Goal: Communication & Community: Share content

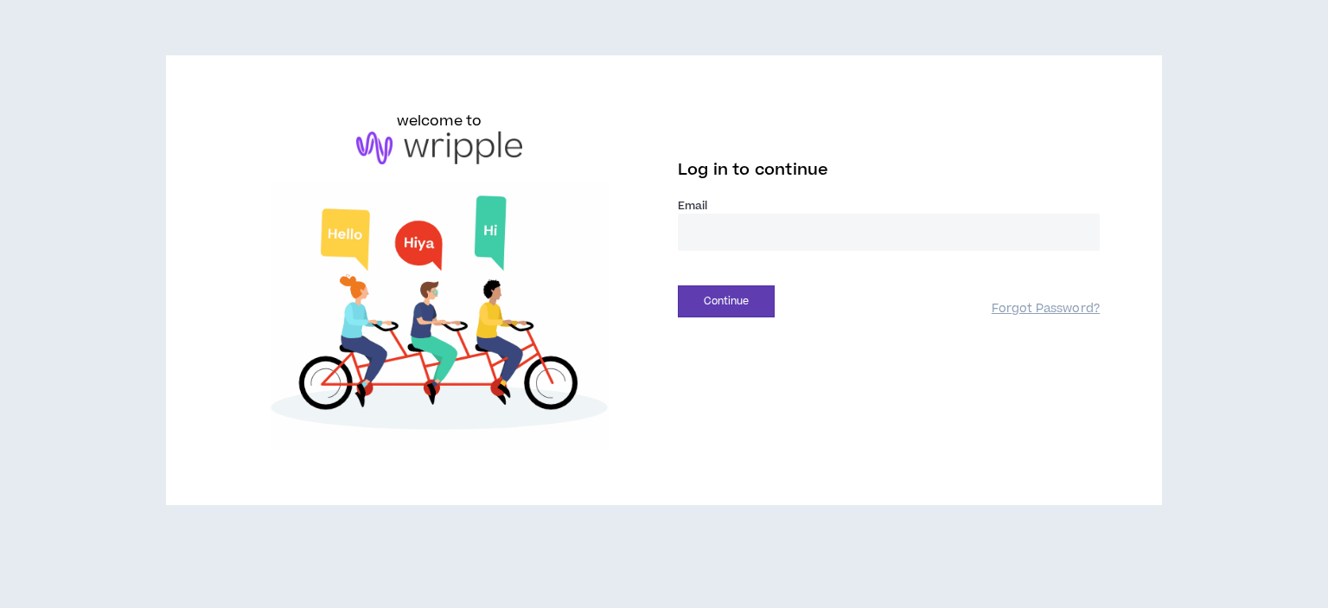
click at [761, 236] on input "email" at bounding box center [889, 231] width 422 height 37
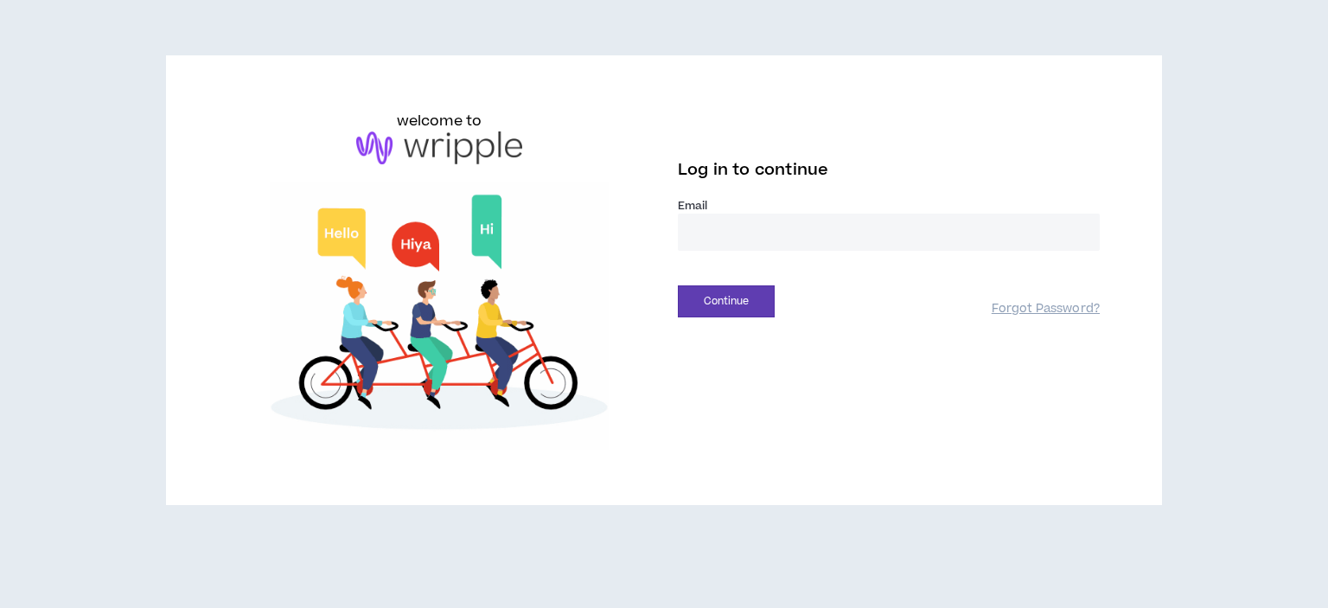
type input "**********"
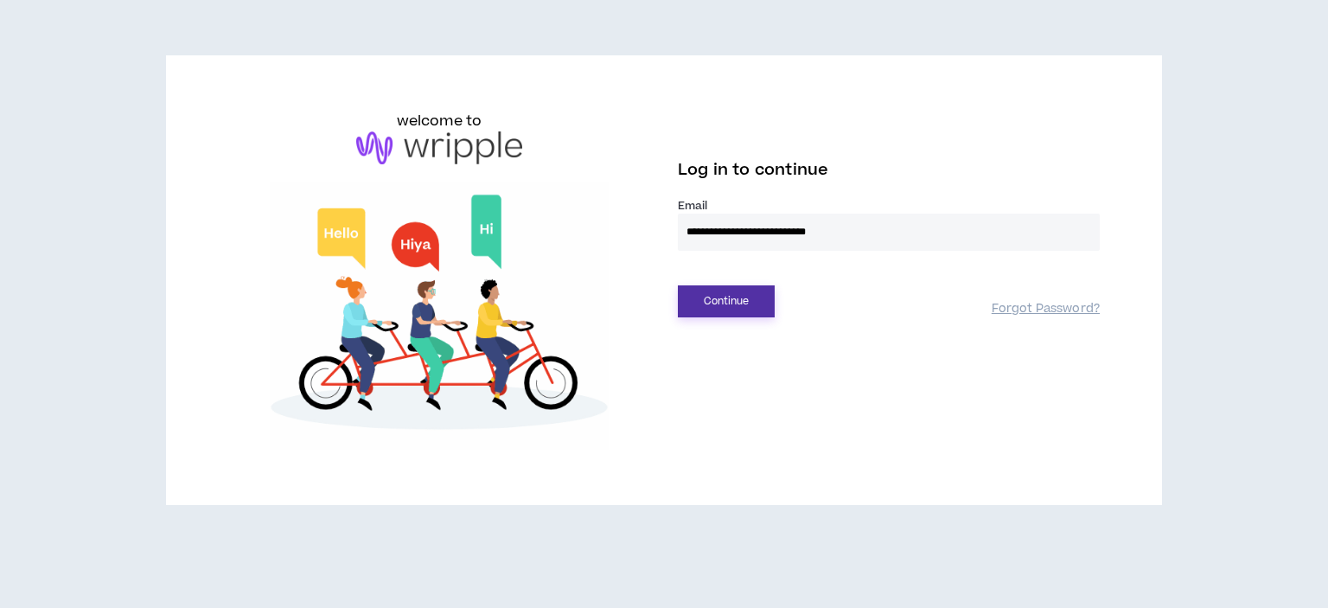
click at [720, 292] on button "Continue" at bounding box center [726, 301] width 97 height 32
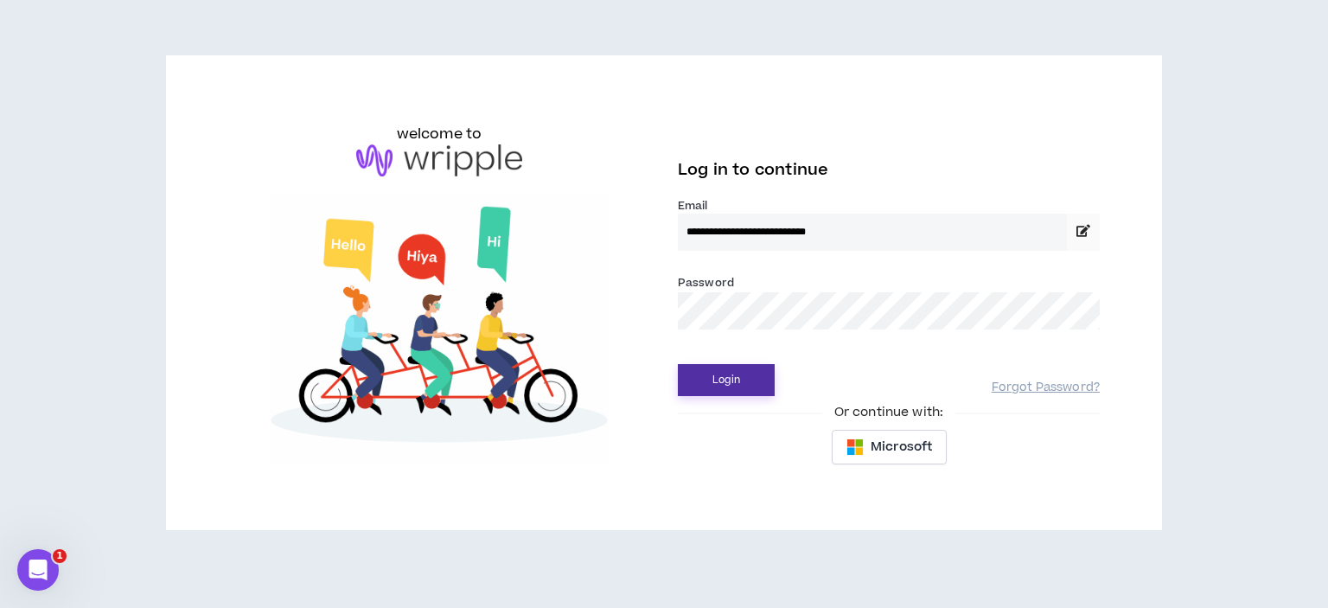
click at [737, 376] on button "Login" at bounding box center [726, 380] width 97 height 32
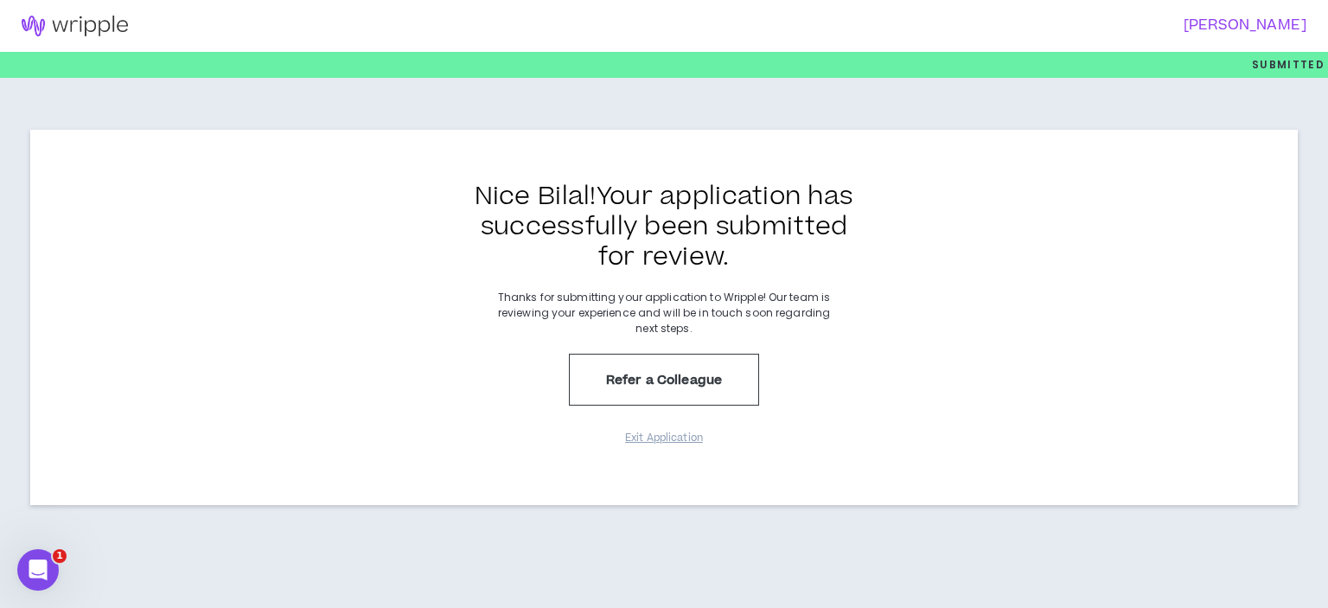
click at [1282, 29] on h3 "[PERSON_NAME]" at bounding box center [979, 25] width 653 height 16
drag, startPoint x: 671, startPoint y: 334, endPoint x: 654, endPoint y: 328, distance: 17.2
click at [654, 328] on p "Thanks for submitting your application to Wripple! Our team is reviewing your e…" at bounding box center [664, 313] width 346 height 47
click at [62, 34] on img at bounding box center [75, 26] width 150 height 21
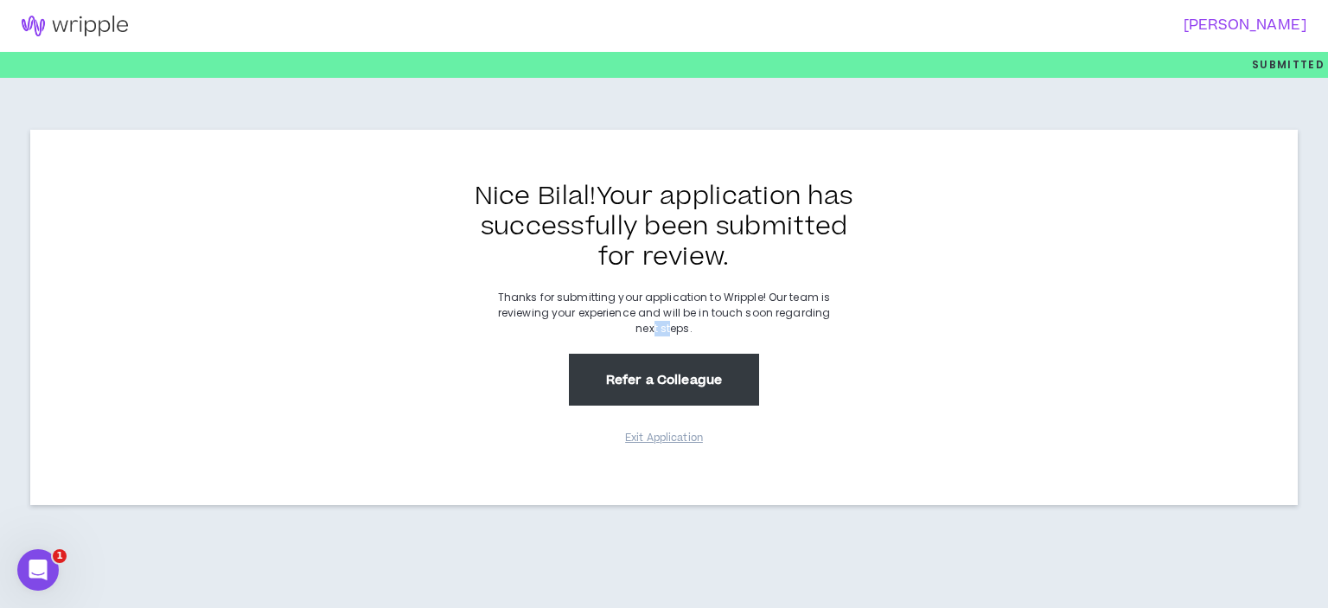
click at [691, 367] on button "Refer a Colleague" at bounding box center [664, 380] width 190 height 52
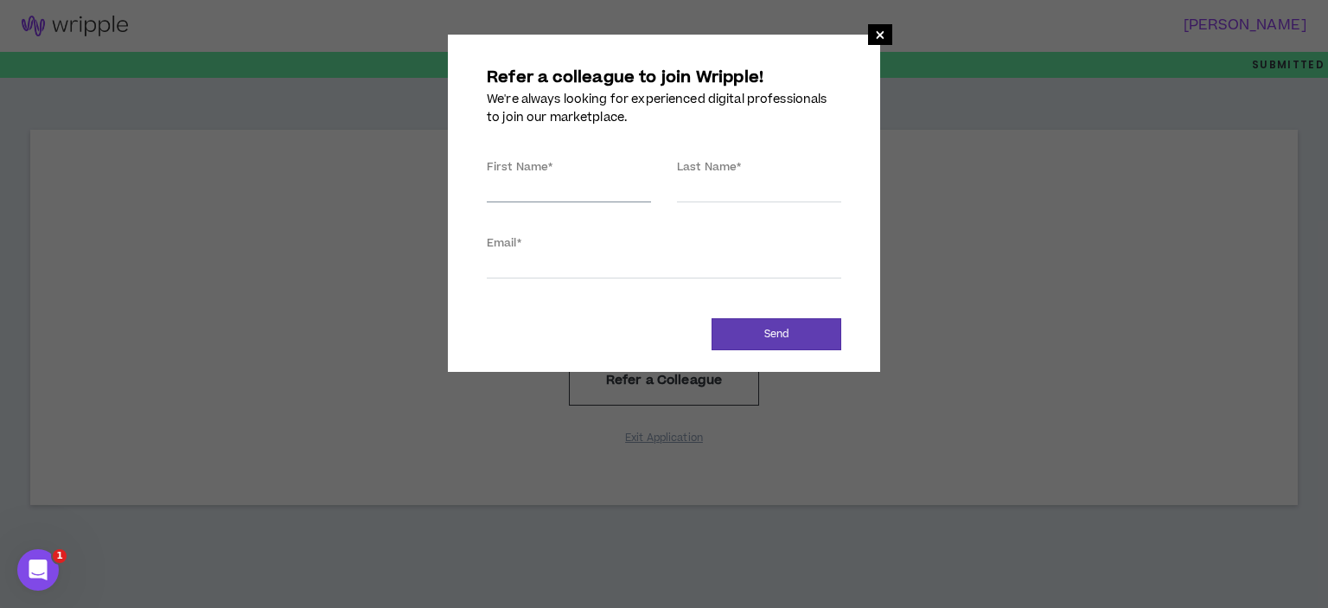
click at [519, 193] on input "First Name *" at bounding box center [569, 189] width 164 height 26
type input "Fahad"
click at [700, 191] on input "Last Name *" at bounding box center [759, 189] width 164 height 26
type input "Shoaib"
click at [659, 273] on input "Email *" at bounding box center [664, 265] width 354 height 26
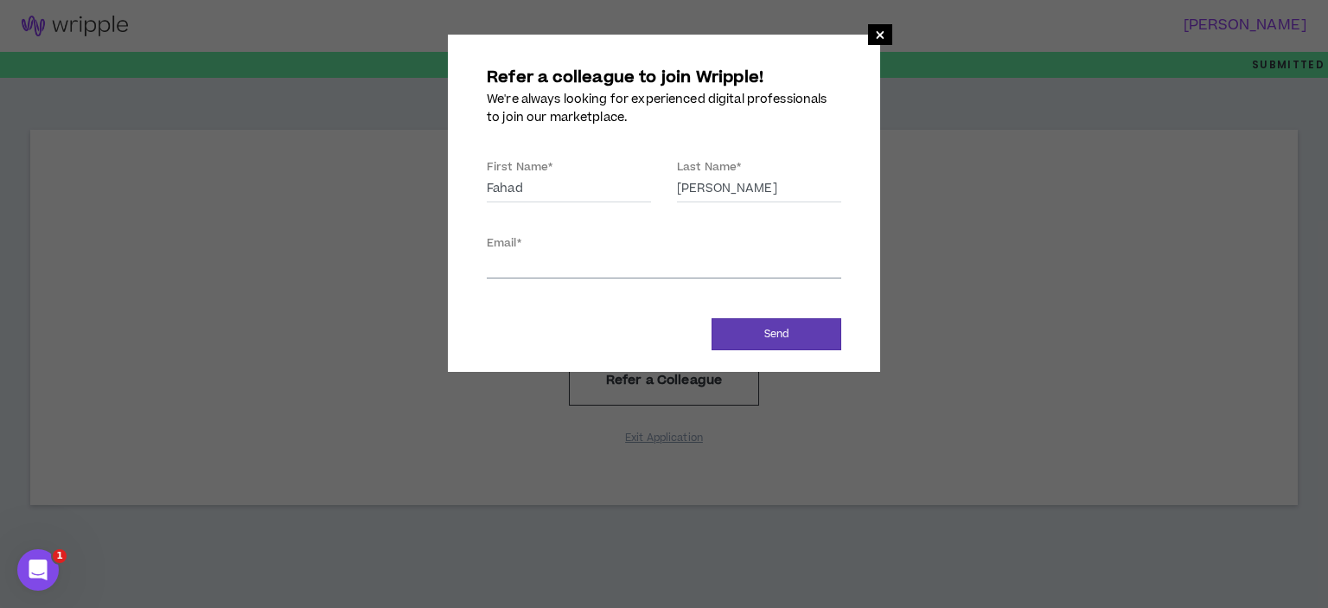
paste input "fahadshoaib55@gmail.com"
type input "fahadshoaib55@gmail.com"
click at [757, 338] on button "Send" at bounding box center [776, 334] width 130 height 32
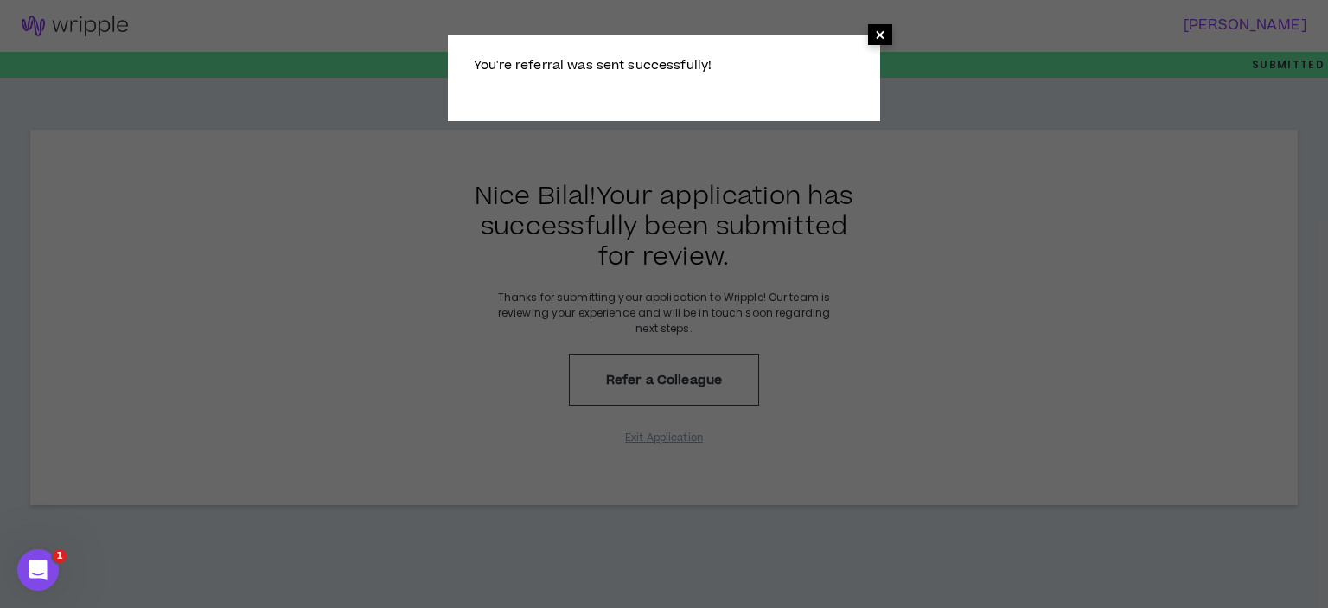
click at [879, 29] on span "×" at bounding box center [880, 34] width 10 height 21
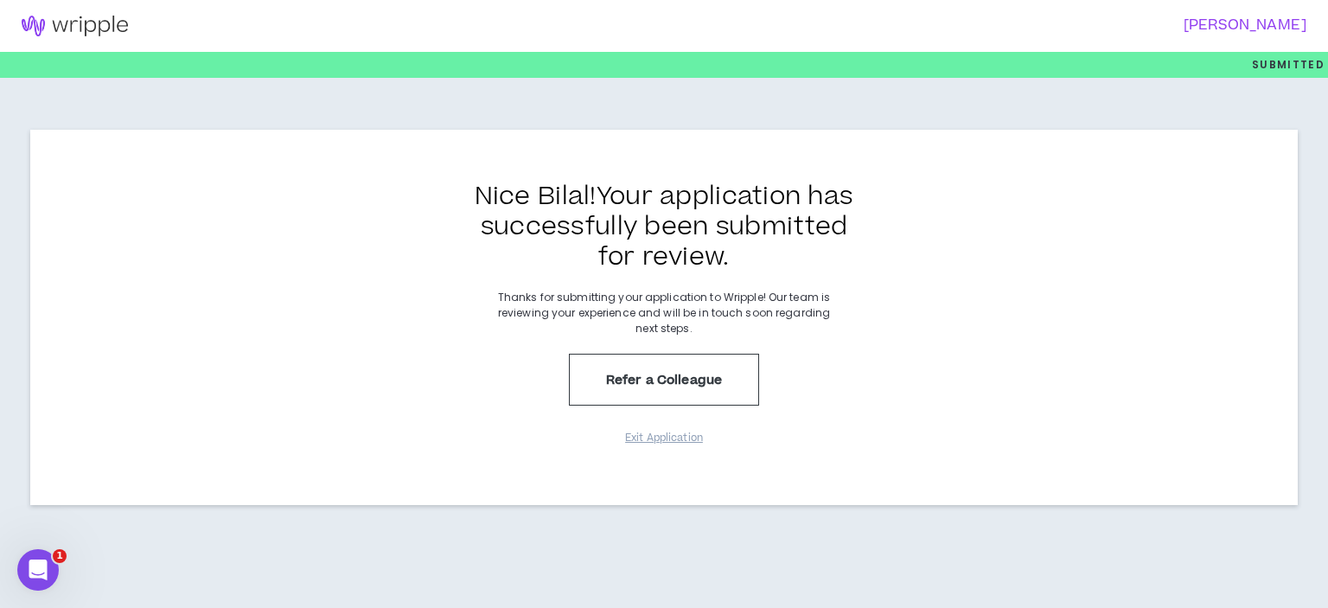
click at [1248, 19] on h3 "[PERSON_NAME]" at bounding box center [979, 25] width 653 height 16
click at [75, 24] on img at bounding box center [75, 26] width 150 height 21
drag, startPoint x: 1226, startPoint y: 18, endPoint x: 1209, endPoint y: 19, distance: 16.4
click at [1209, 19] on h3 "[PERSON_NAME]" at bounding box center [979, 25] width 653 height 16
